Goal: Leave review/rating

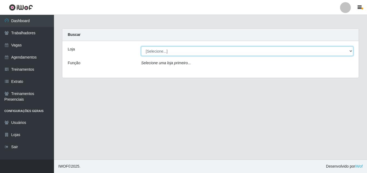
click at [160, 51] on select "[Selecione...] Chinatown Sushimi - [GEOGRAPHIC_DATA]" at bounding box center [247, 50] width 212 height 9
select select "357"
click at [141, 46] on select "[Selecione...] Chinatown Sushimi - [GEOGRAPHIC_DATA]" at bounding box center [247, 50] width 212 height 9
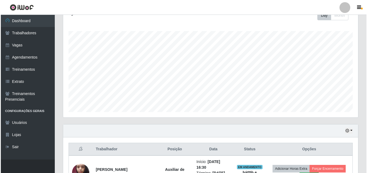
scroll to position [117, 0]
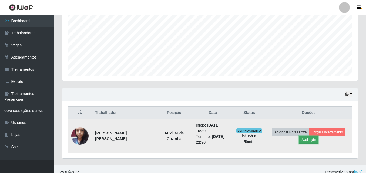
click at [306, 137] on button "Avaliação" at bounding box center [308, 140] width 19 height 8
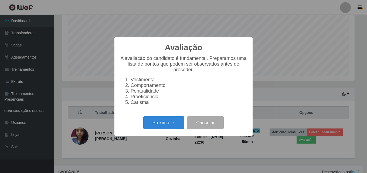
scroll to position [112, 292]
click at [159, 125] on button "Próximo →" at bounding box center [163, 122] width 41 height 13
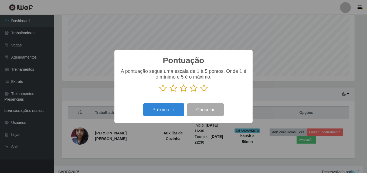
click at [204, 92] on icon at bounding box center [204, 88] width 8 height 8
click at [200, 92] on input "radio" at bounding box center [200, 92] width 0 height 0
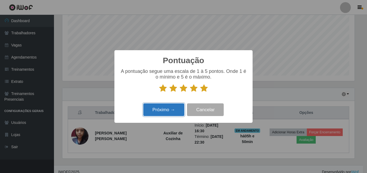
click at [166, 109] on button "Próximo →" at bounding box center [163, 109] width 41 height 13
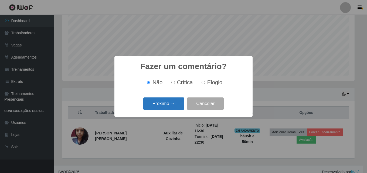
click at [164, 104] on button "Próximo →" at bounding box center [163, 103] width 41 height 13
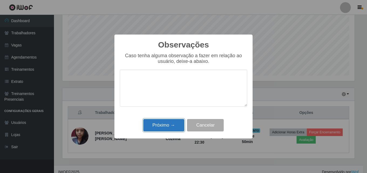
click at [165, 126] on button "Próximo →" at bounding box center [163, 125] width 41 height 13
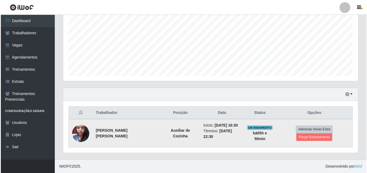
scroll to position [113, 0]
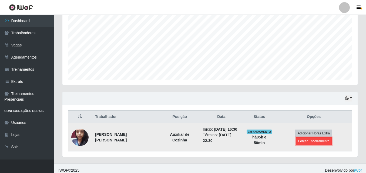
click at [332, 137] on button "Forçar Encerramento" at bounding box center [314, 141] width 36 height 8
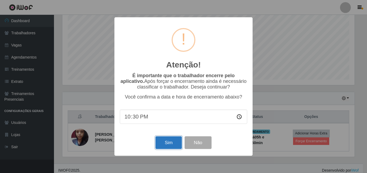
click at [168, 144] on button "Sim" at bounding box center [168, 142] width 26 height 13
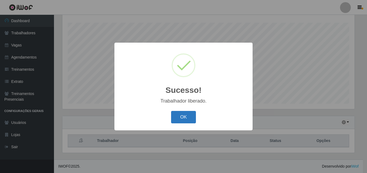
click at [186, 118] on button "OK" at bounding box center [183, 117] width 25 height 13
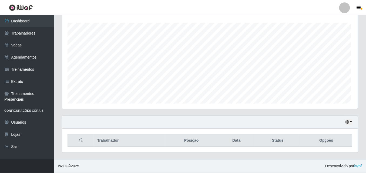
scroll to position [112, 295]
